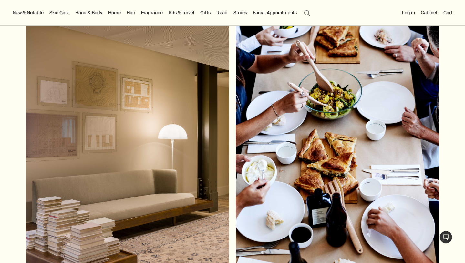
scroll to position [3310, 0]
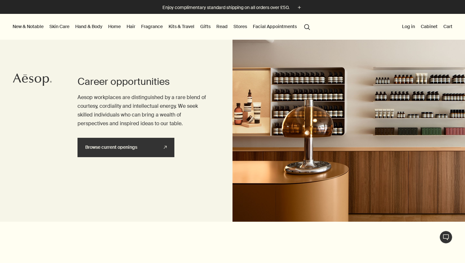
click at [124, 146] on link "Browse current openings rightUpArrow" at bounding box center [126, 147] width 97 height 19
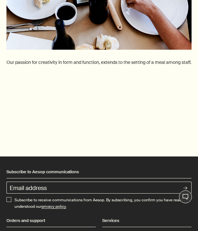
scroll to position [4392, 0]
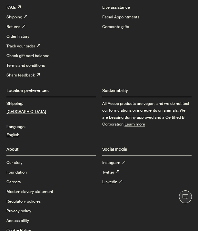
click at [13, 177] on link "Careers" at bounding box center [13, 182] width 14 height 10
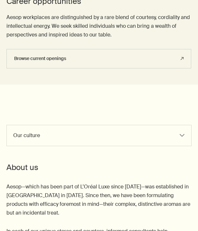
scroll to position [230, 0]
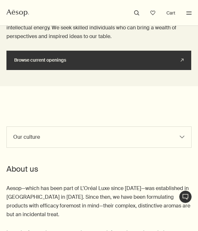
click at [50, 64] on link "Browse current openings rightUpArrow" at bounding box center [98, 60] width 185 height 19
